Goal: Task Accomplishment & Management: Manage account settings

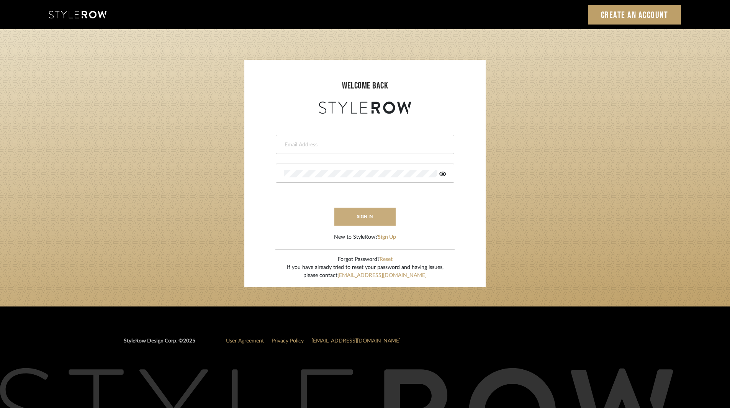
type input "ksears@morgantewilson.com"
click at [367, 220] on button "sign in" at bounding box center [364, 217] width 61 height 18
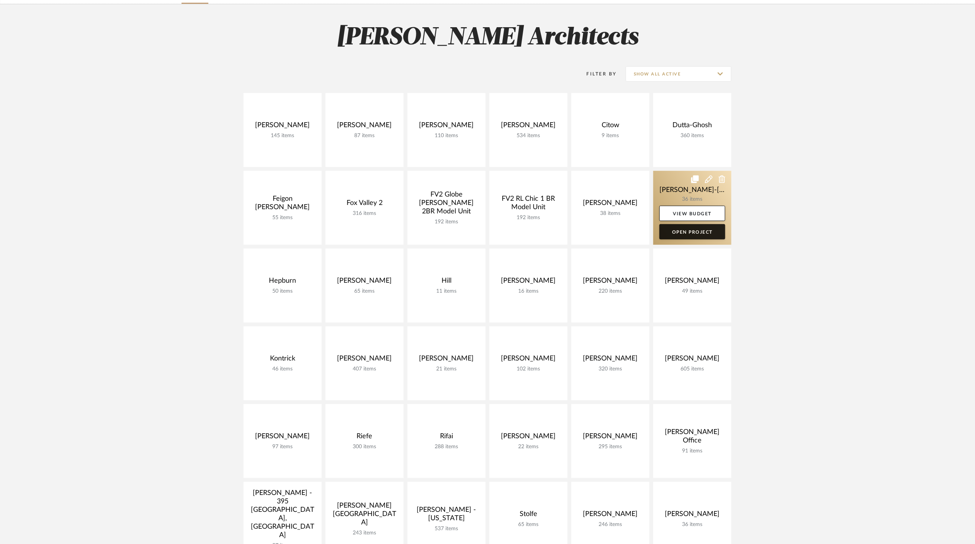
scroll to position [102, 0]
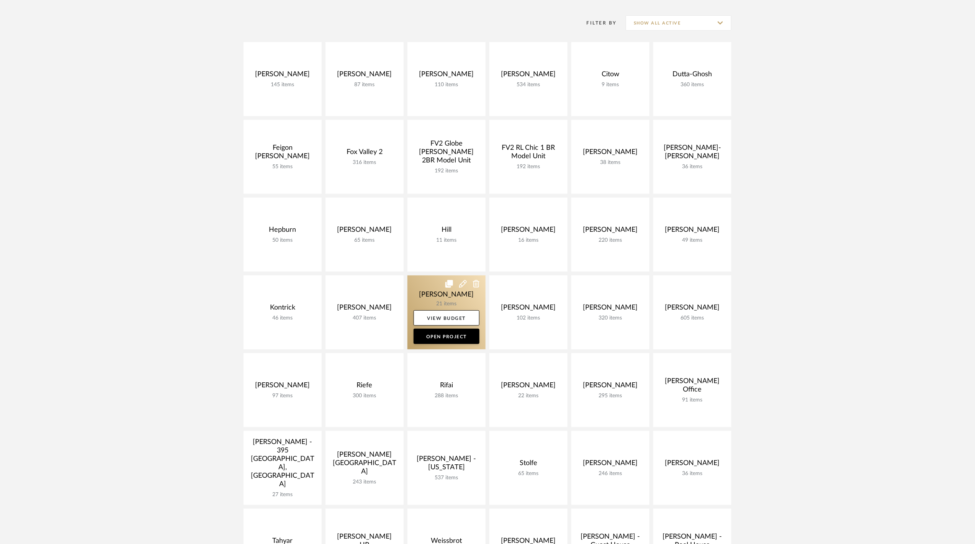
click at [427, 298] on link at bounding box center [446, 312] width 78 height 74
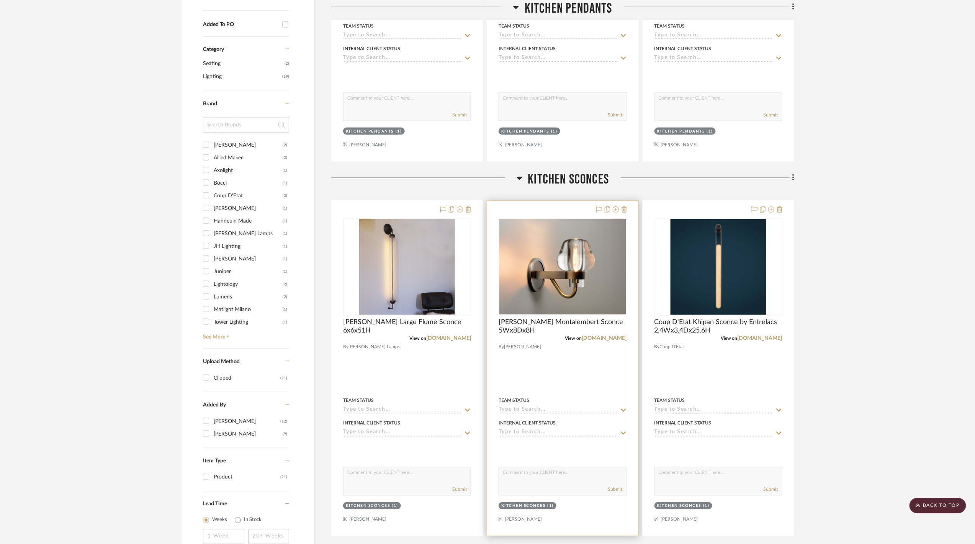
scroll to position [536, 0]
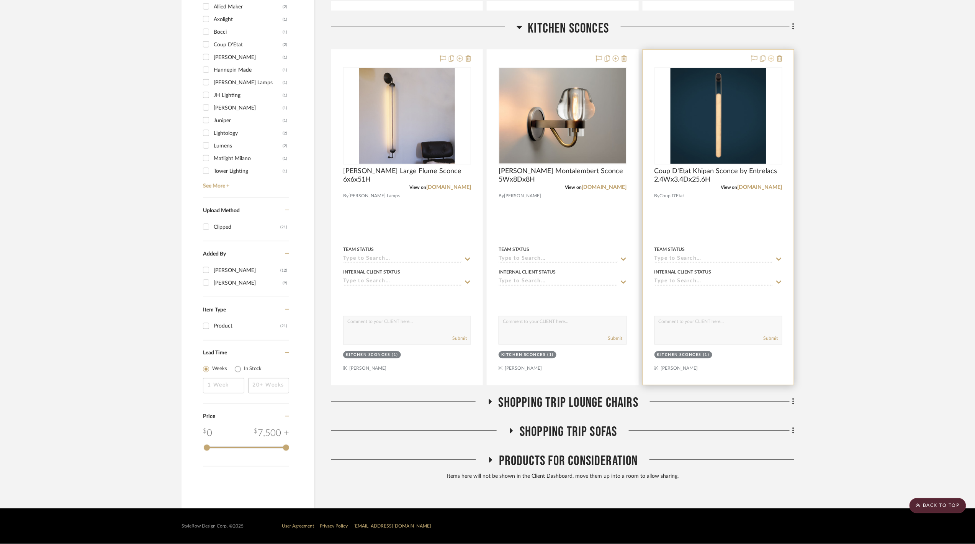
click at [771, 59] on icon at bounding box center [771, 59] width 6 height 6
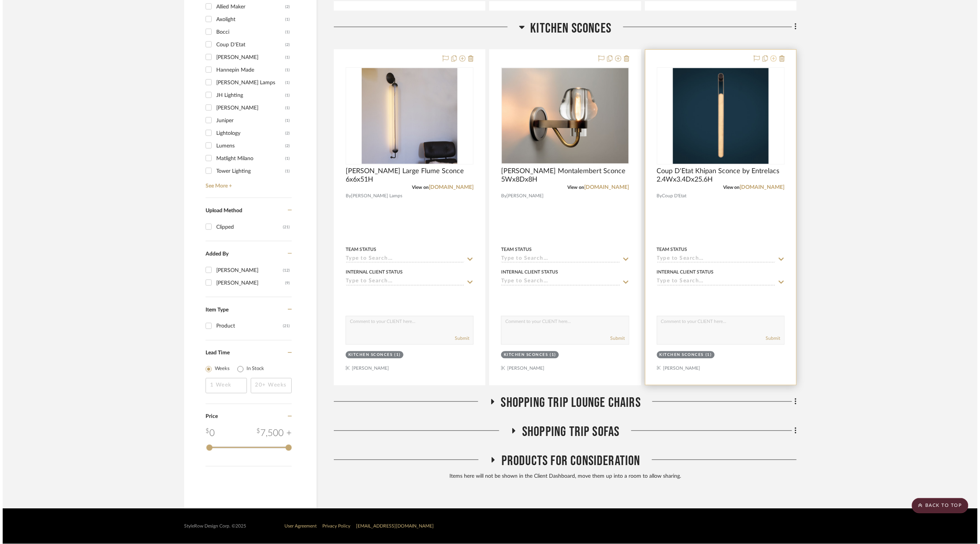
scroll to position [0, 0]
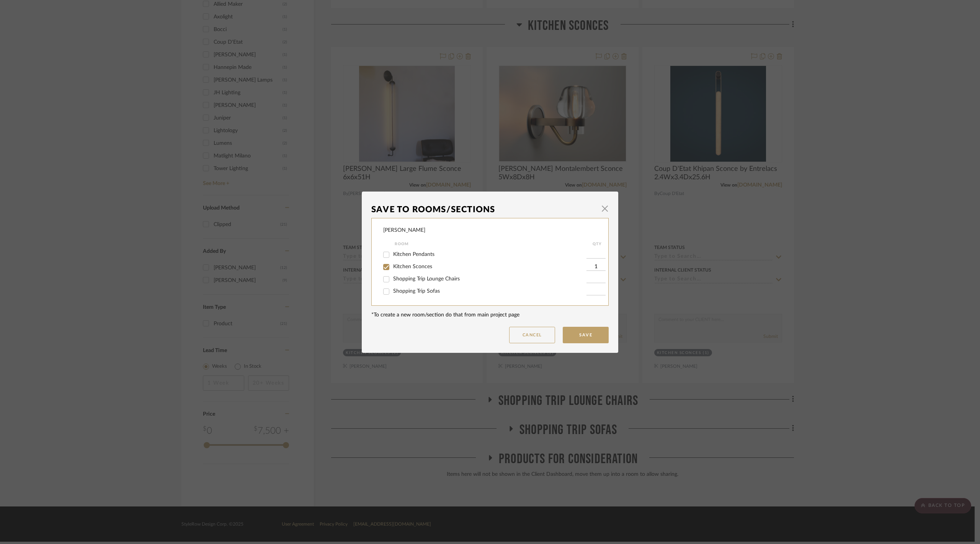
click at [423, 266] on span "Kitchen Sconces" at bounding box center [412, 266] width 39 height 5
click at [392, 266] on input "Kitchen Sconces" at bounding box center [386, 267] width 12 height 12
checkbox input "false"
click at [578, 328] on button "Save" at bounding box center [586, 335] width 46 height 16
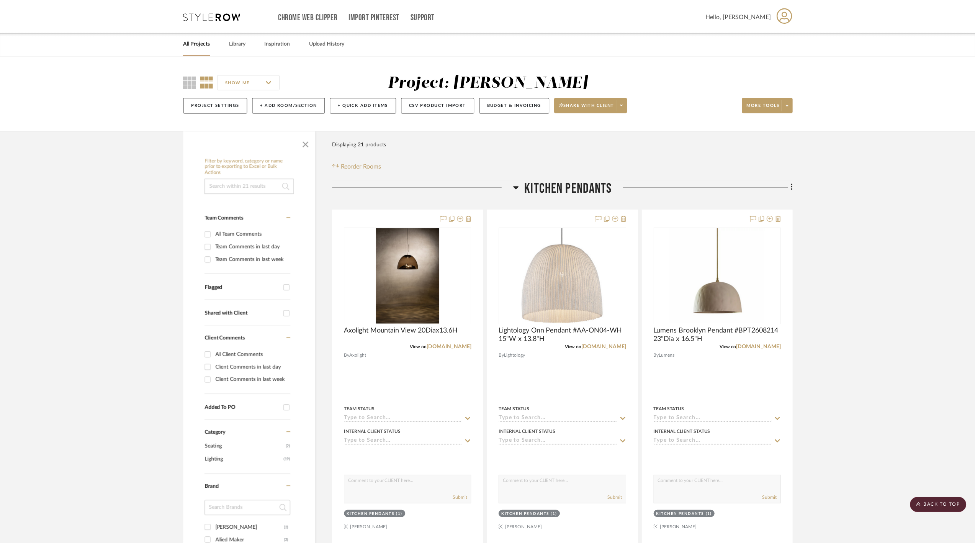
scroll to position [536, 0]
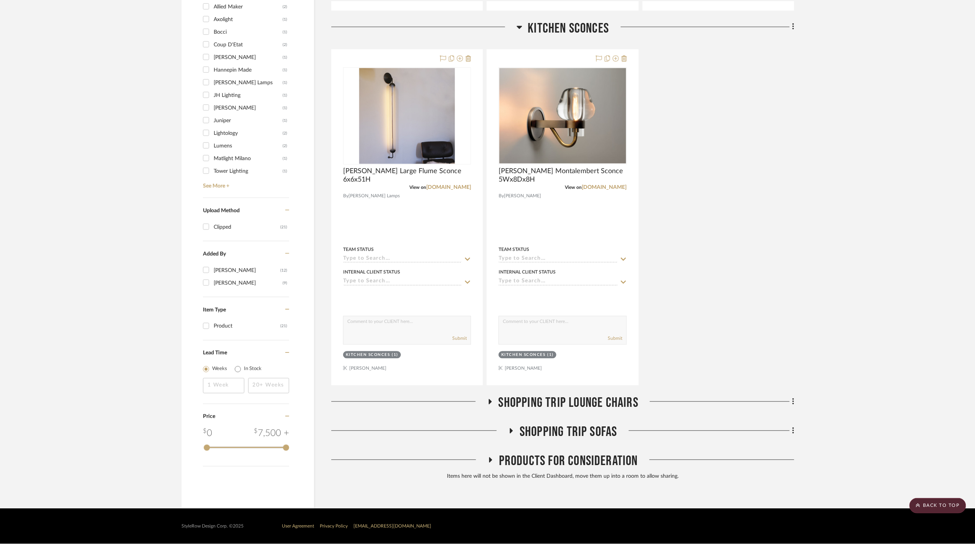
click at [567, 456] on span "Products For Consideration" at bounding box center [568, 461] width 139 height 16
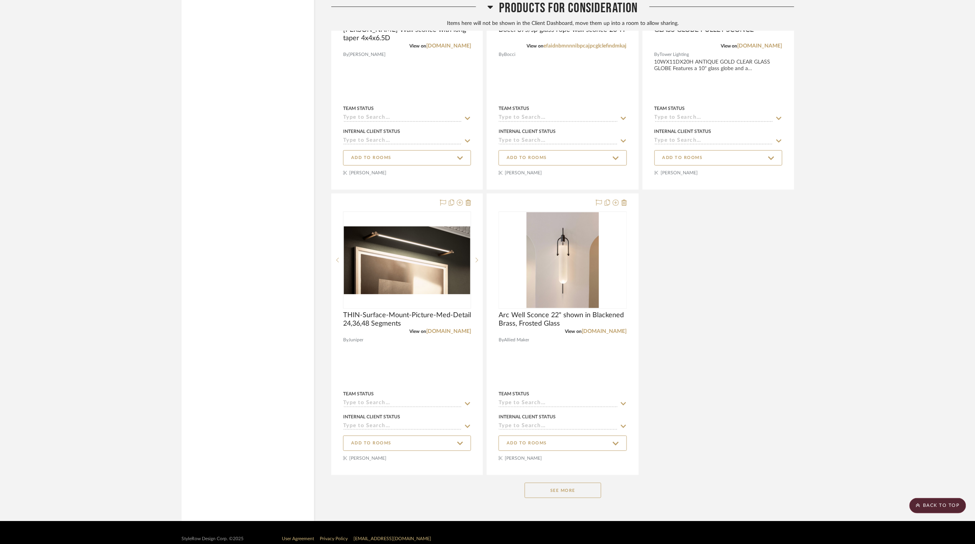
scroll to position [1423, 0]
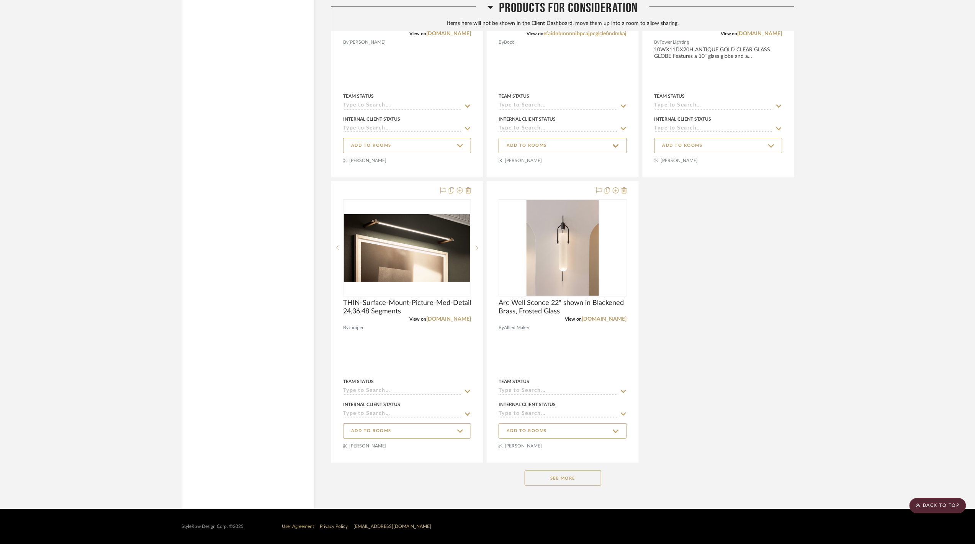
click at [577, 474] on button "See More" at bounding box center [563, 477] width 77 height 15
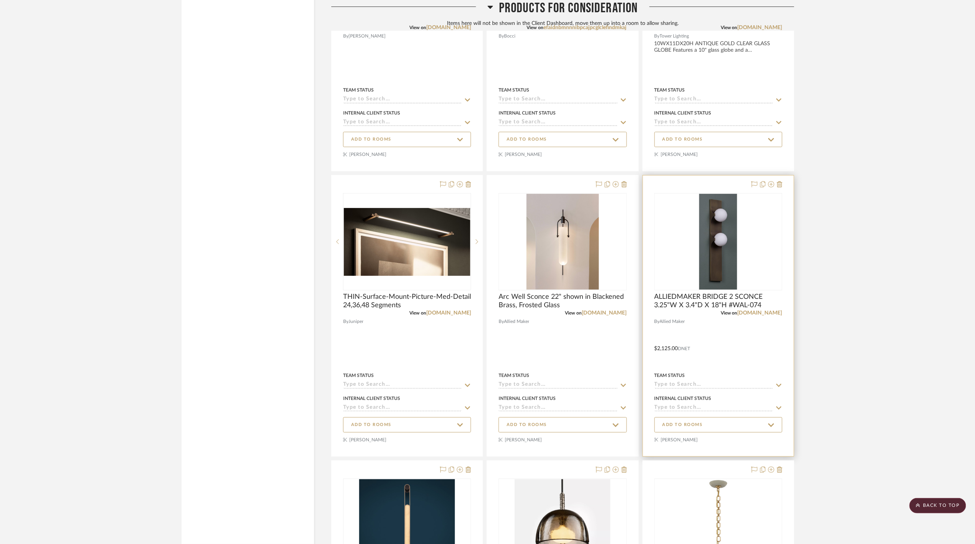
scroll to position [1474, 0]
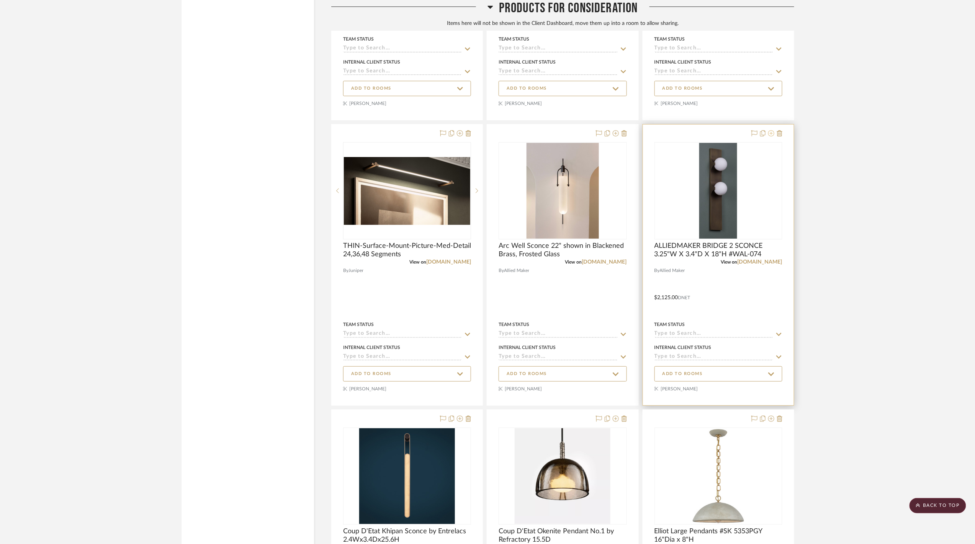
click at [769, 136] on icon at bounding box center [771, 133] width 6 height 6
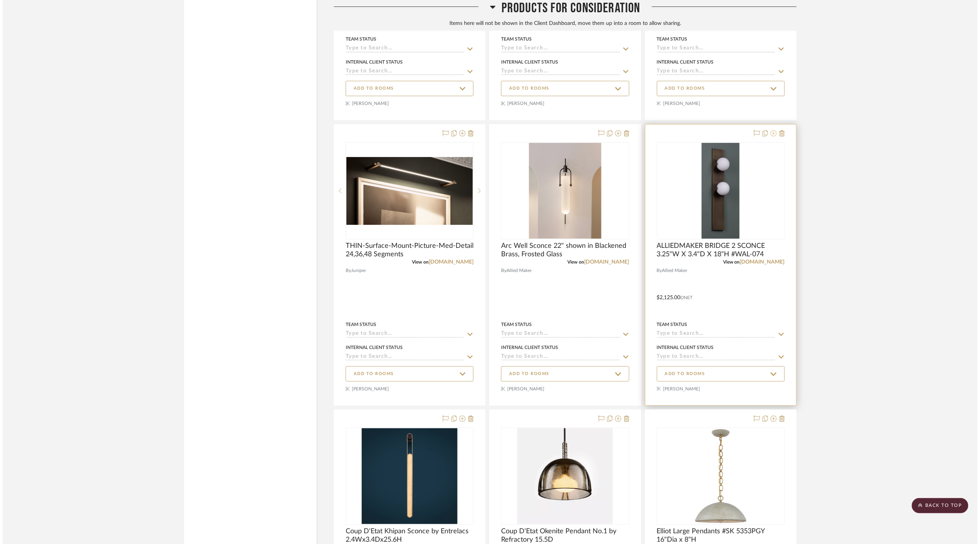
scroll to position [0, 0]
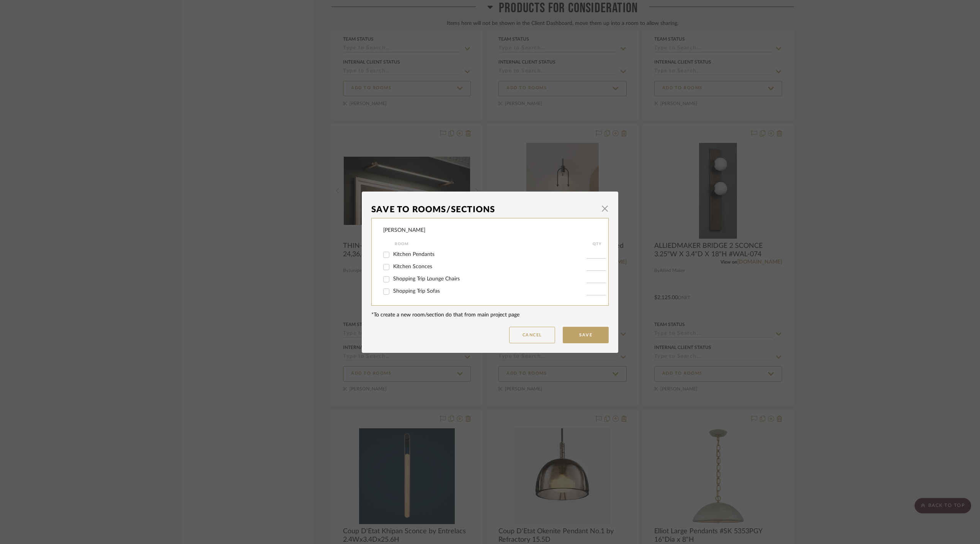
click at [419, 264] on span "Kitchen Sconces" at bounding box center [412, 266] width 39 height 5
click at [392, 264] on input "Kitchen Sconces" at bounding box center [386, 267] width 12 height 12
checkbox input "true"
type input "1"
click at [578, 331] on button "Save" at bounding box center [586, 335] width 46 height 16
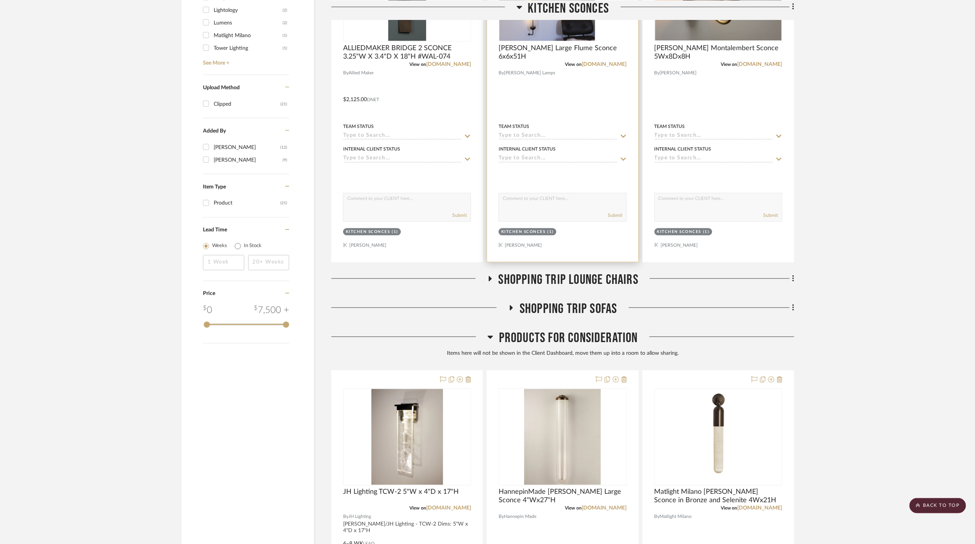
scroll to position [402, 0]
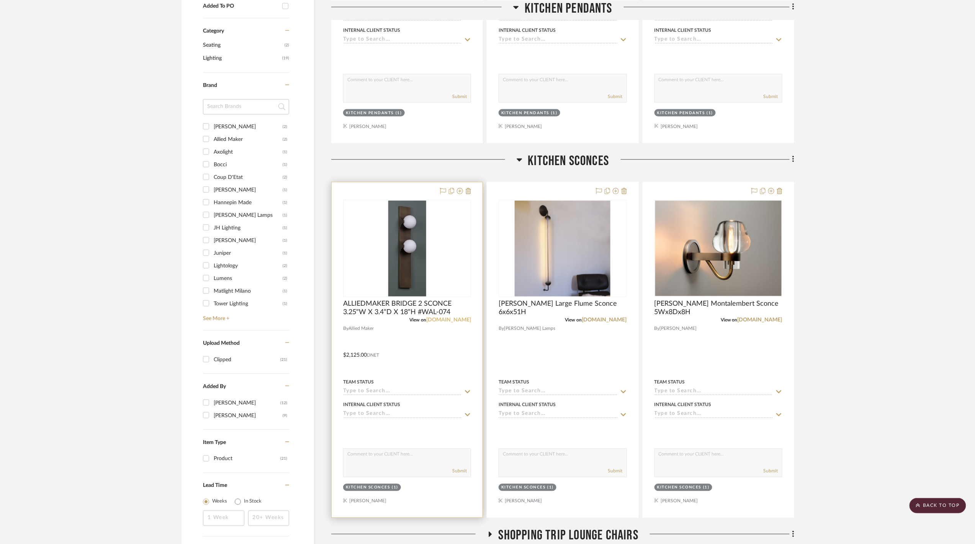
click at [456, 322] on link "[DOMAIN_NAME]" at bounding box center [448, 319] width 45 height 5
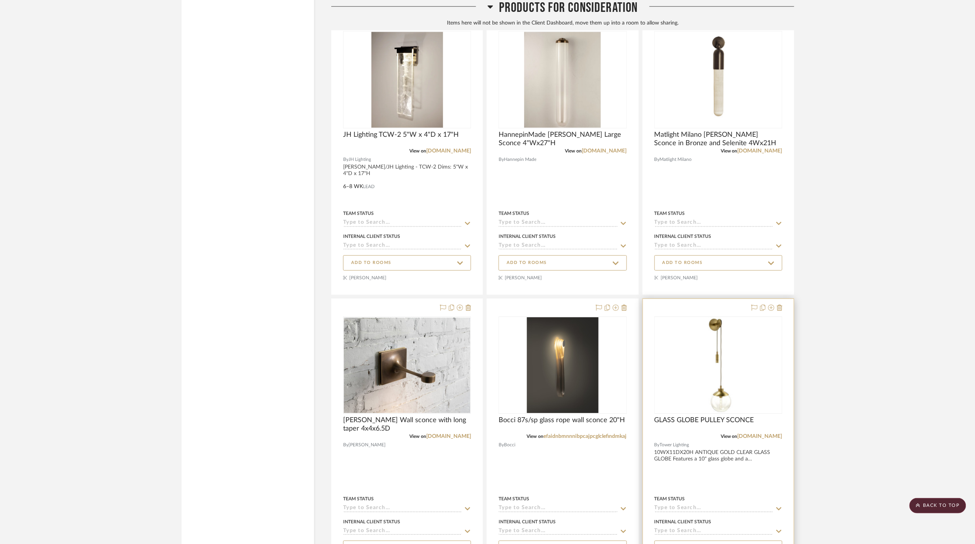
scroll to position [963, 0]
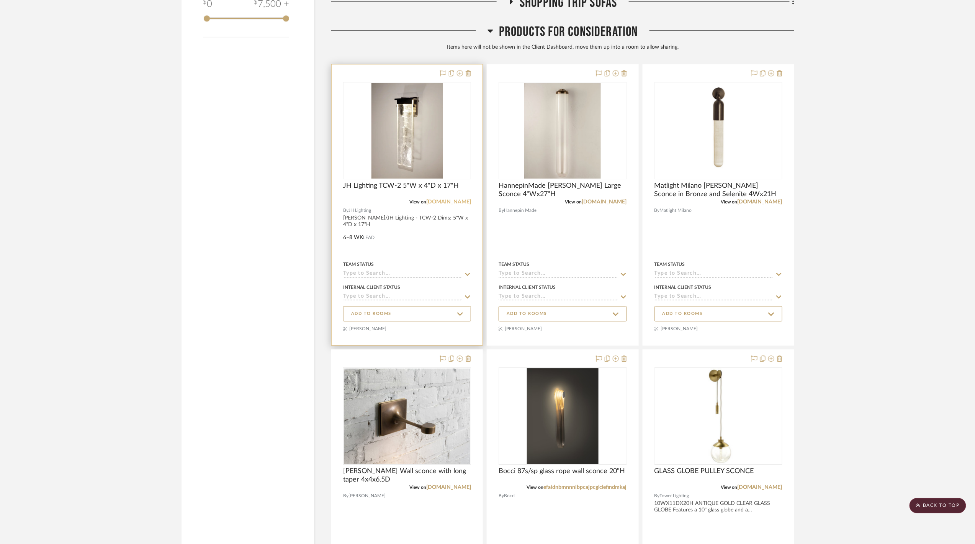
click at [451, 203] on link "[DOMAIN_NAME]" at bounding box center [448, 201] width 45 height 5
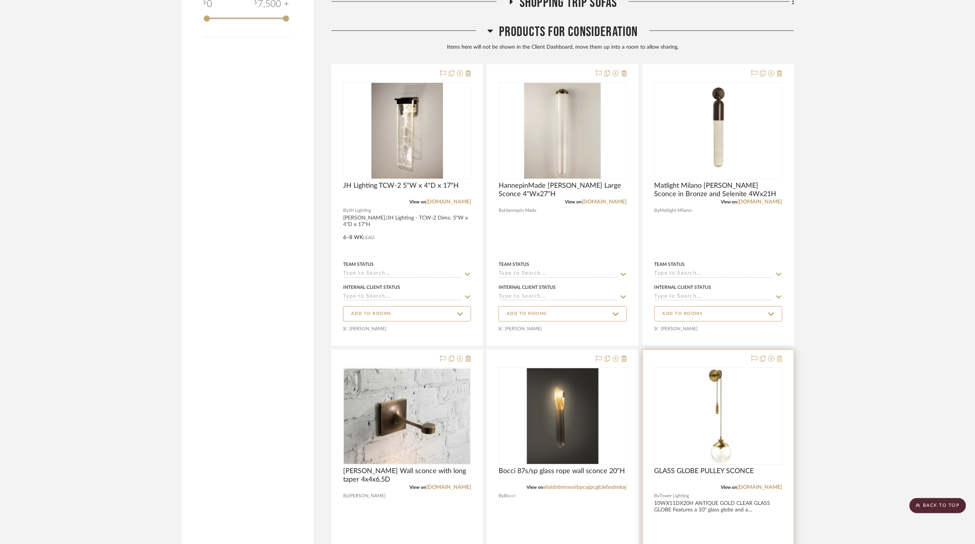
click at [778, 360] on icon at bounding box center [779, 358] width 5 height 6
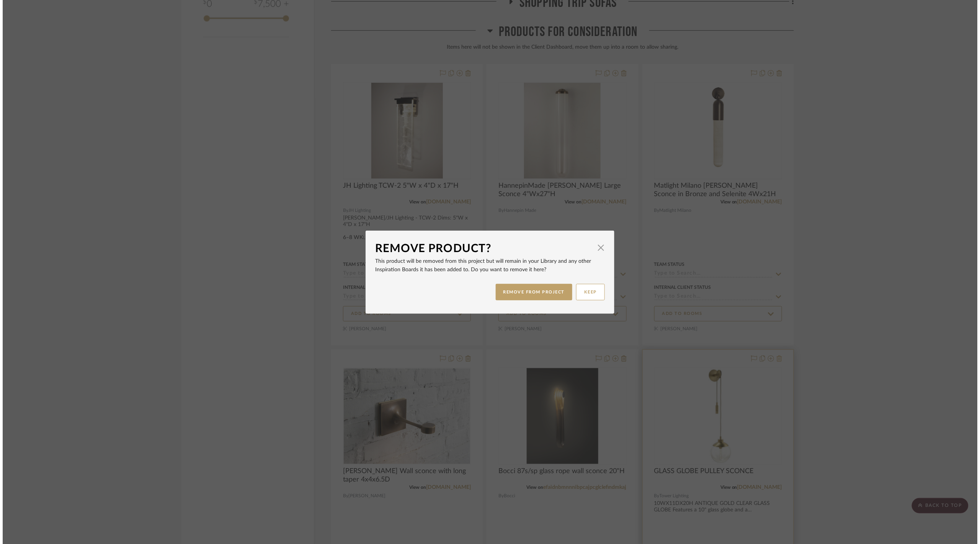
scroll to position [0, 0]
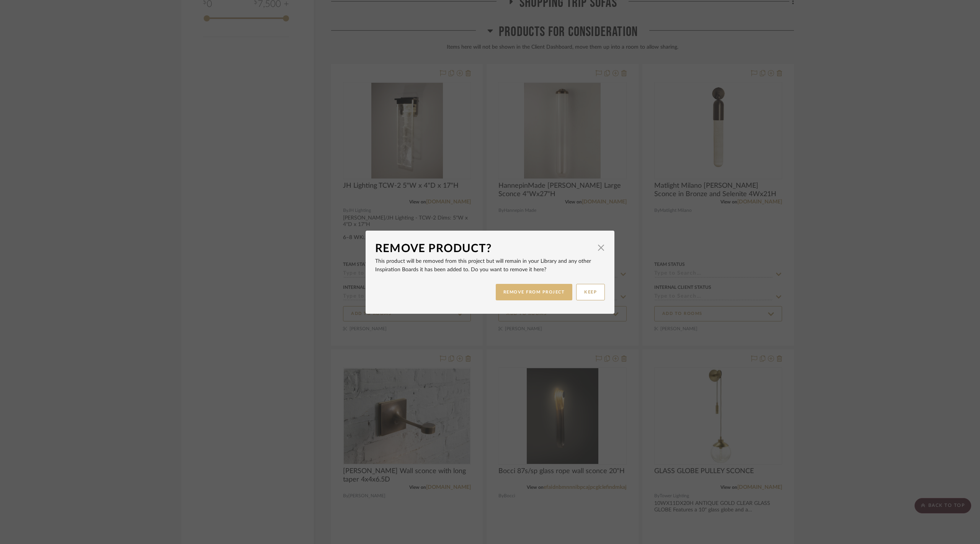
click at [538, 296] on button "REMOVE FROM PROJECT" at bounding box center [534, 292] width 77 height 16
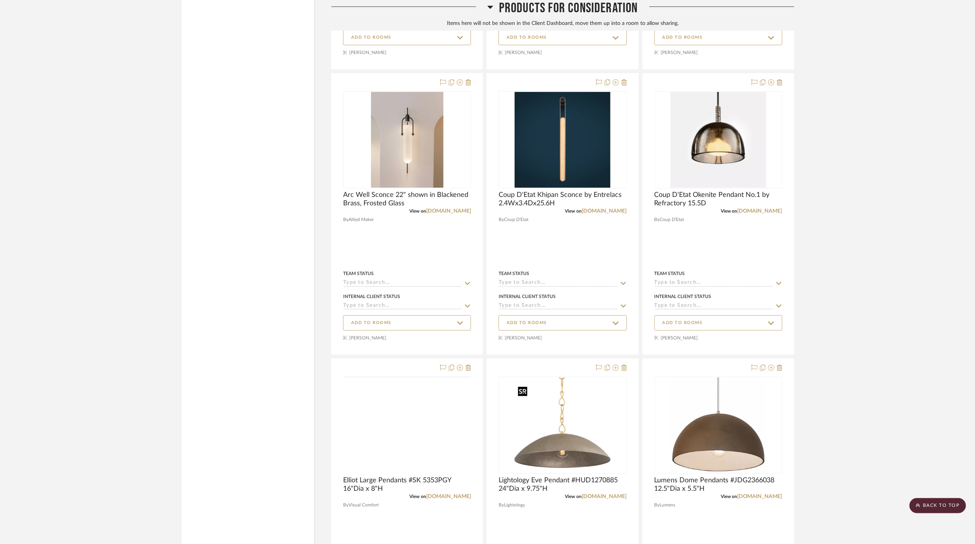
scroll to position [1576, 0]
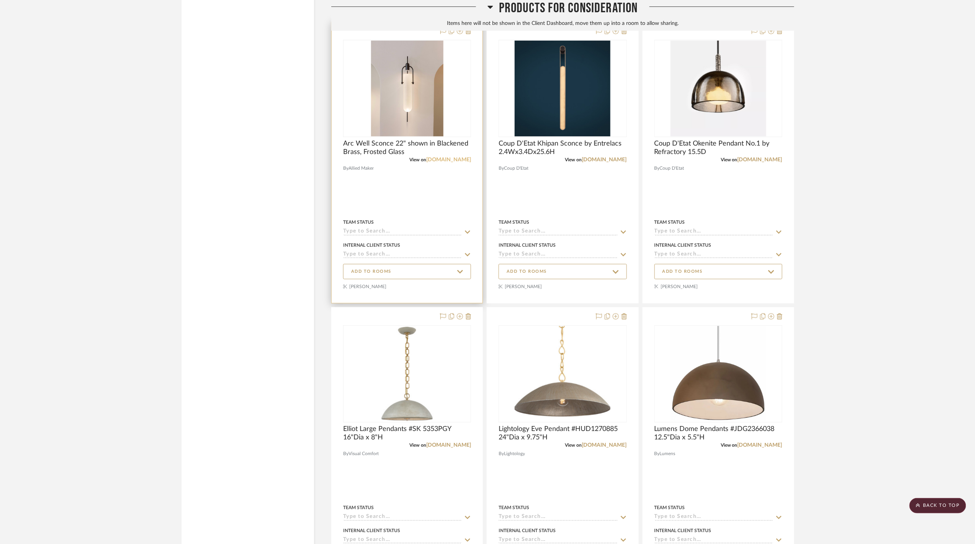
click at [457, 162] on link "[DOMAIN_NAME]" at bounding box center [448, 159] width 45 height 5
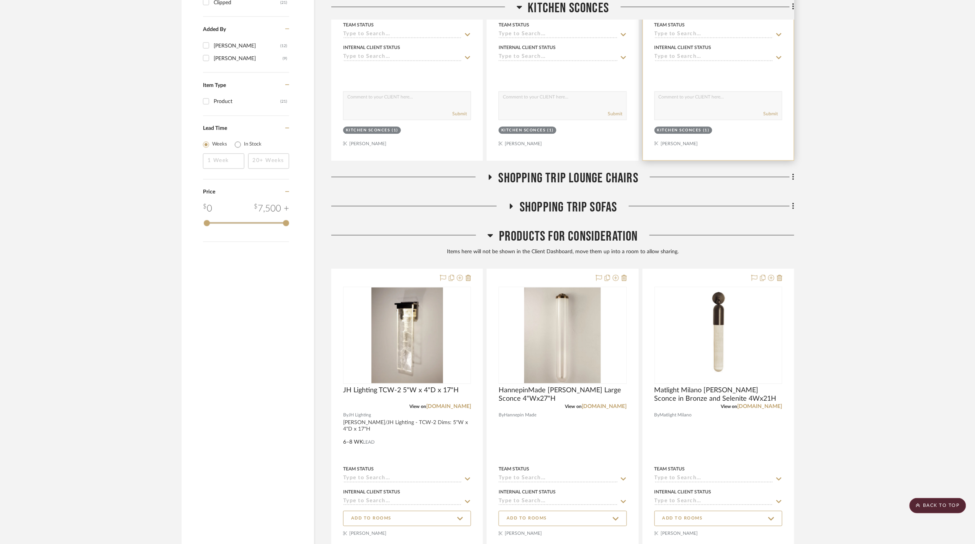
scroll to position [402, 0]
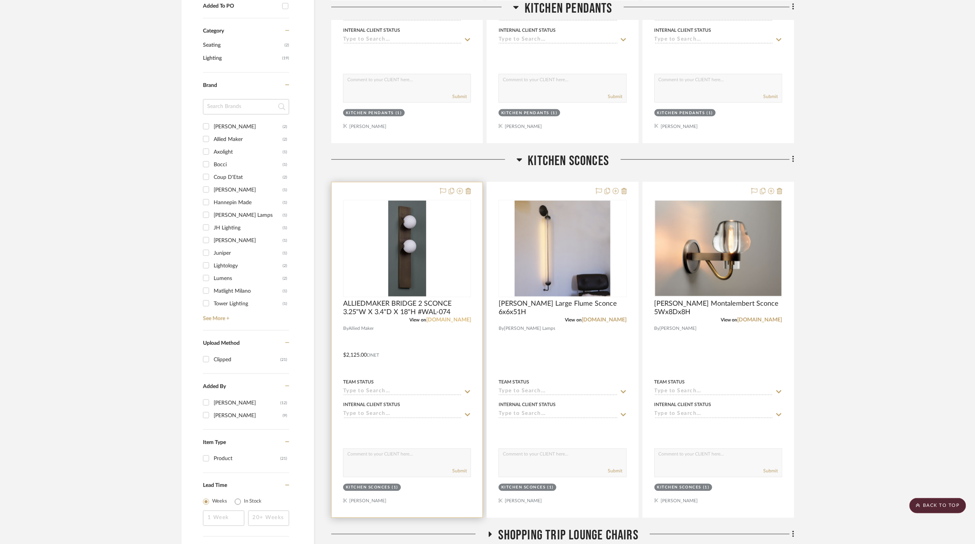
click at [454, 320] on link "[DOMAIN_NAME]" at bounding box center [448, 319] width 45 height 5
